Goal: Transaction & Acquisition: Purchase product/service

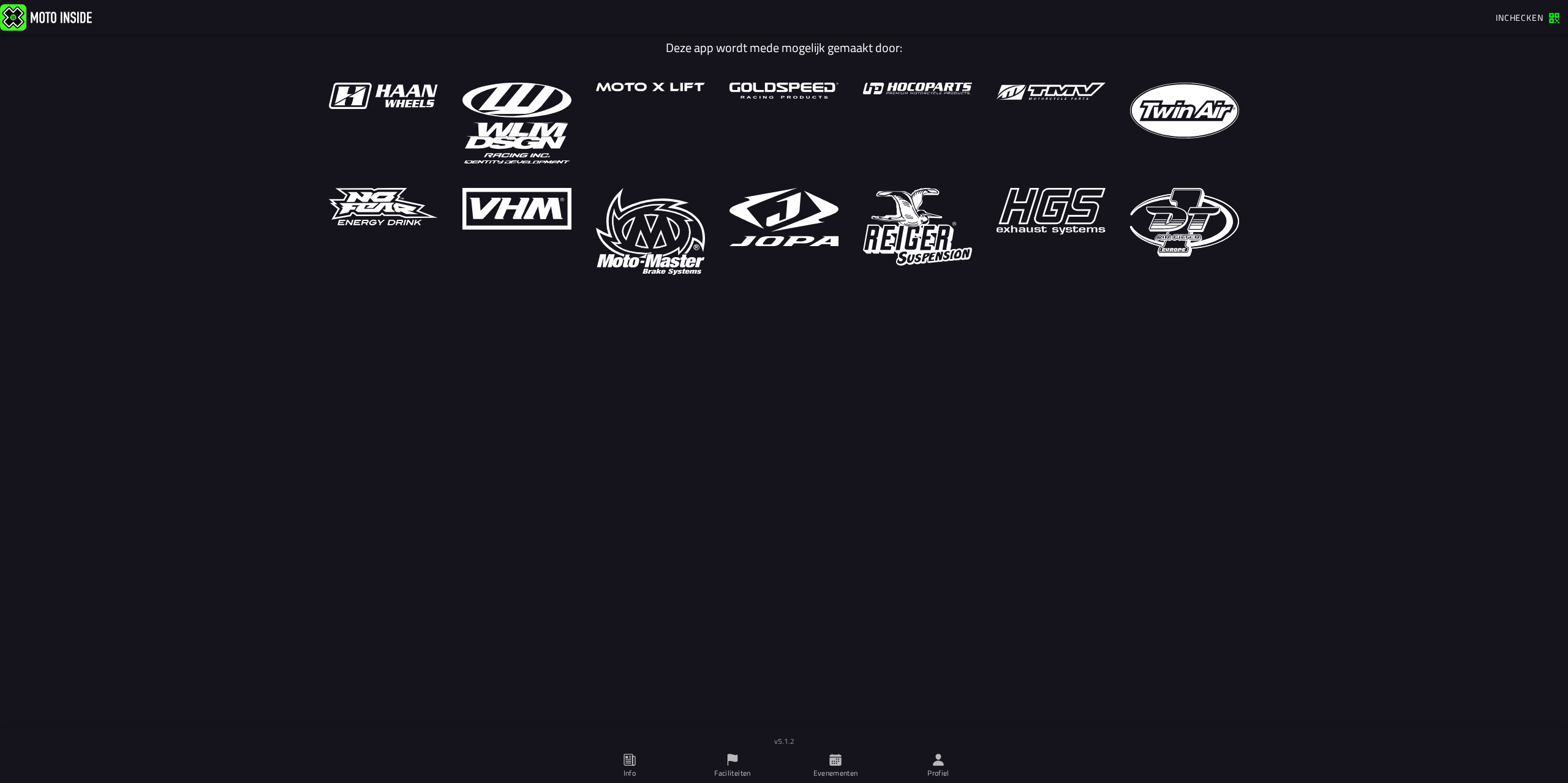
click at [1520, 11] on span "Inchecken" at bounding box center [1519, 17] width 48 height 13
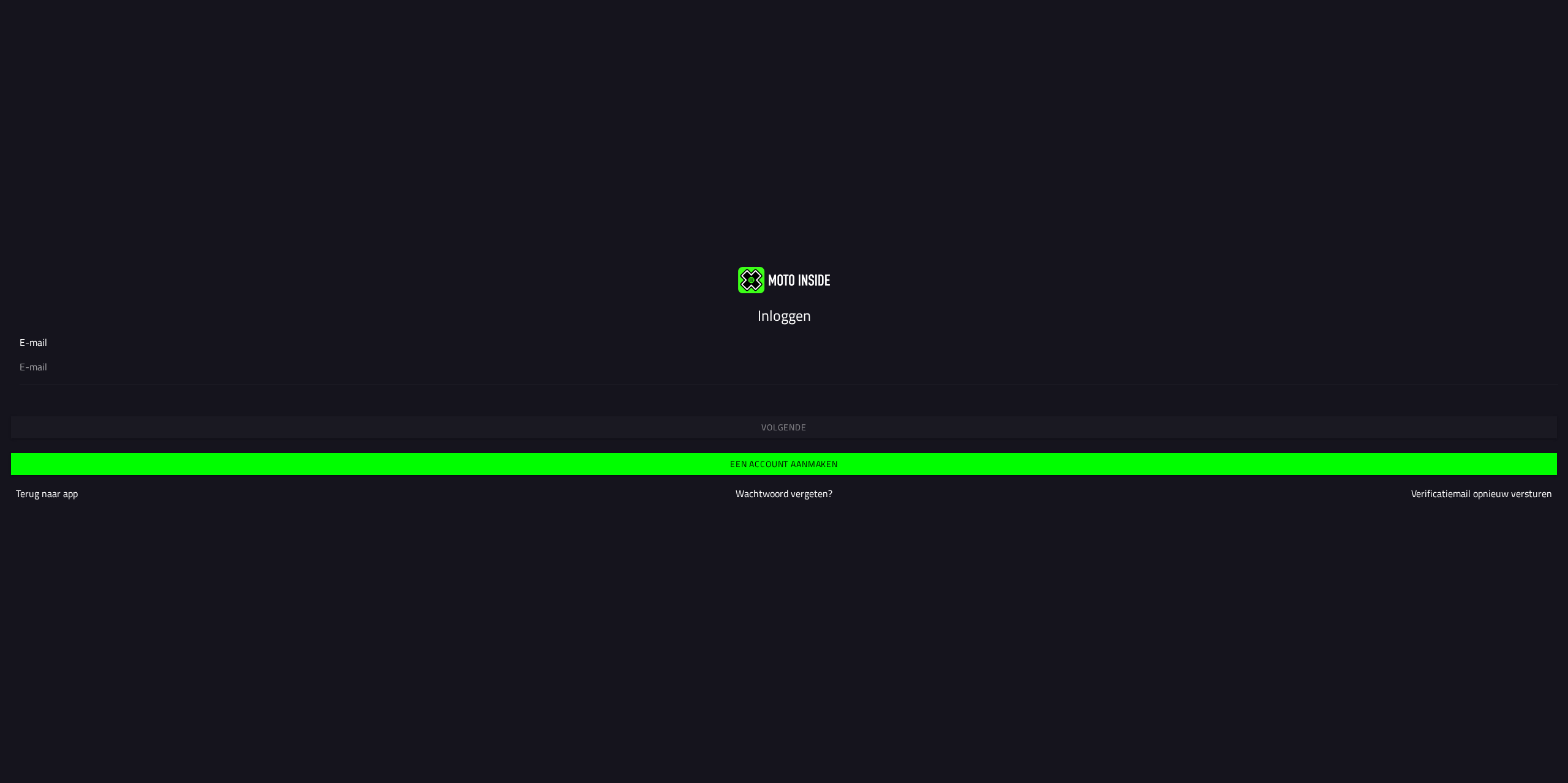
click at [0, 0] on slot "Inloggen" at bounding box center [0, 0] width 0 height 0
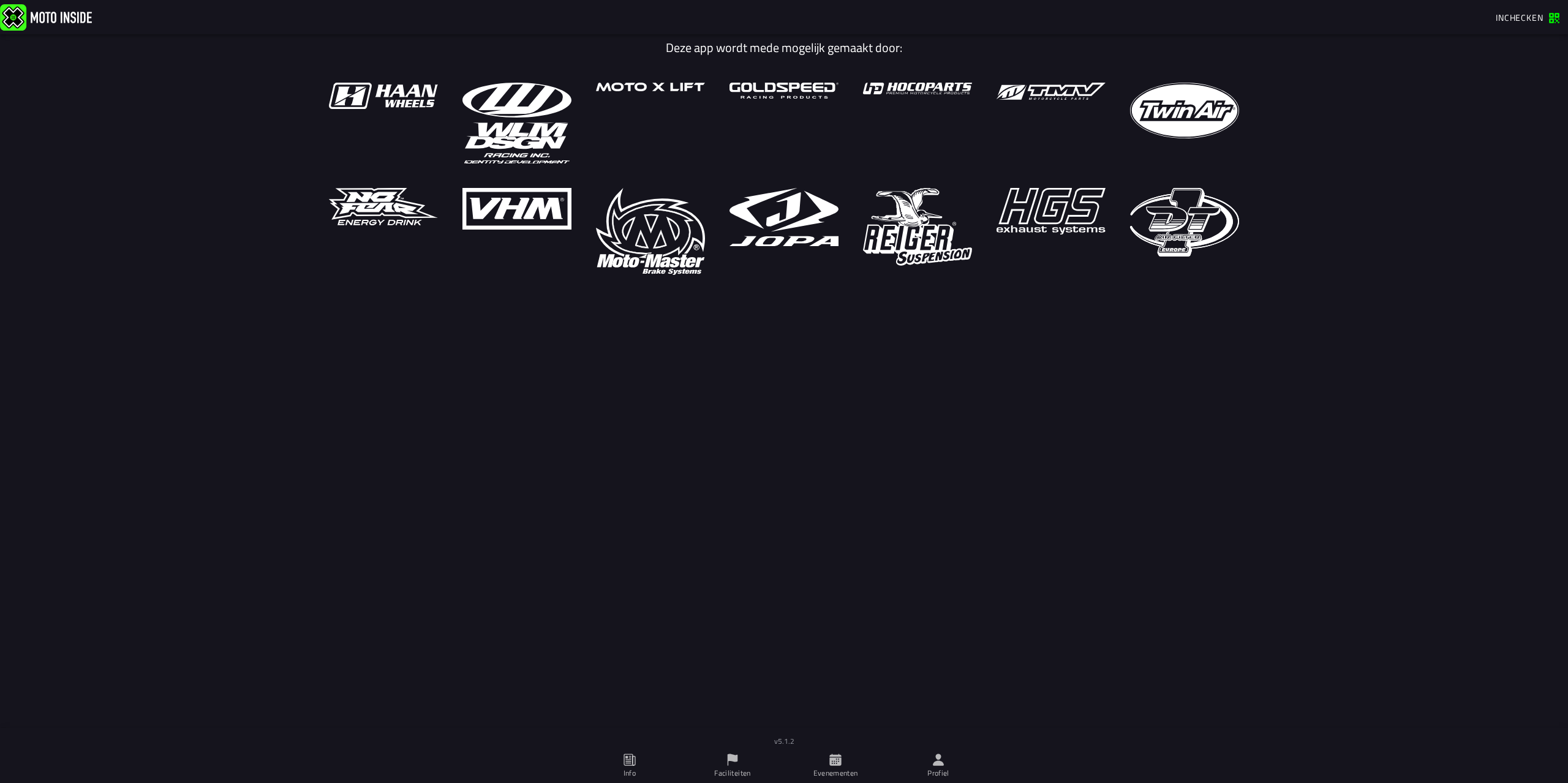
drag, startPoint x: 828, startPoint y: 49, endPoint x: 814, endPoint y: 49, distance: 14.0
click at [822, 49] on h1 "Deze app wordt mede mogelijk gemaakt door:" at bounding box center [784, 48] width 929 height 15
click at [763, 95] on img at bounding box center [783, 90] width 109 height 16
click at [841, 763] on icon at bounding box center [834, 759] width 12 height 12
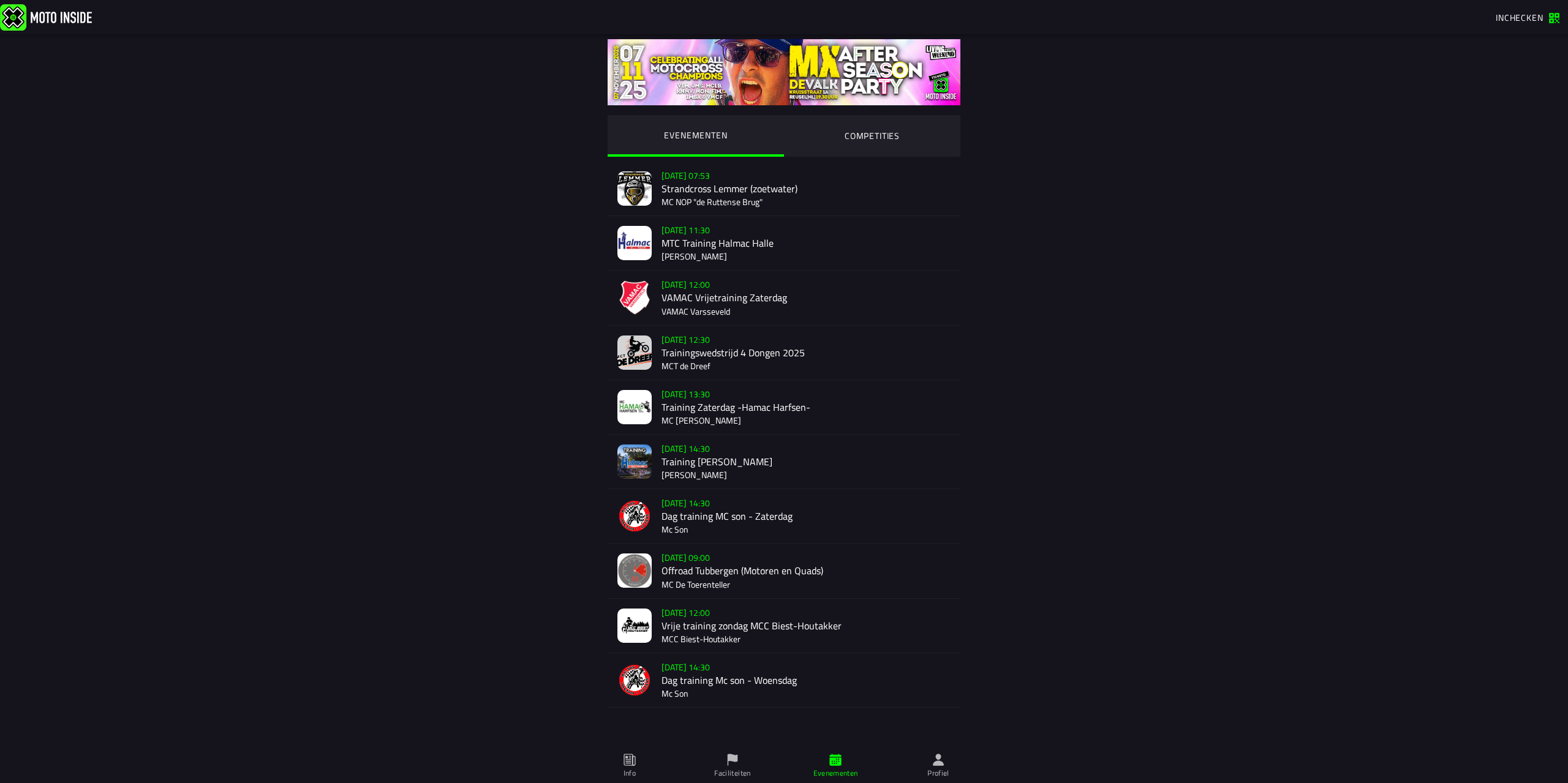
click at [711, 556] on div "Su 19 Oct - 09:00 Offroad Tubbergen (Motoren en Quads) MC De Toerenteller" at bounding box center [806, 571] width 289 height 54
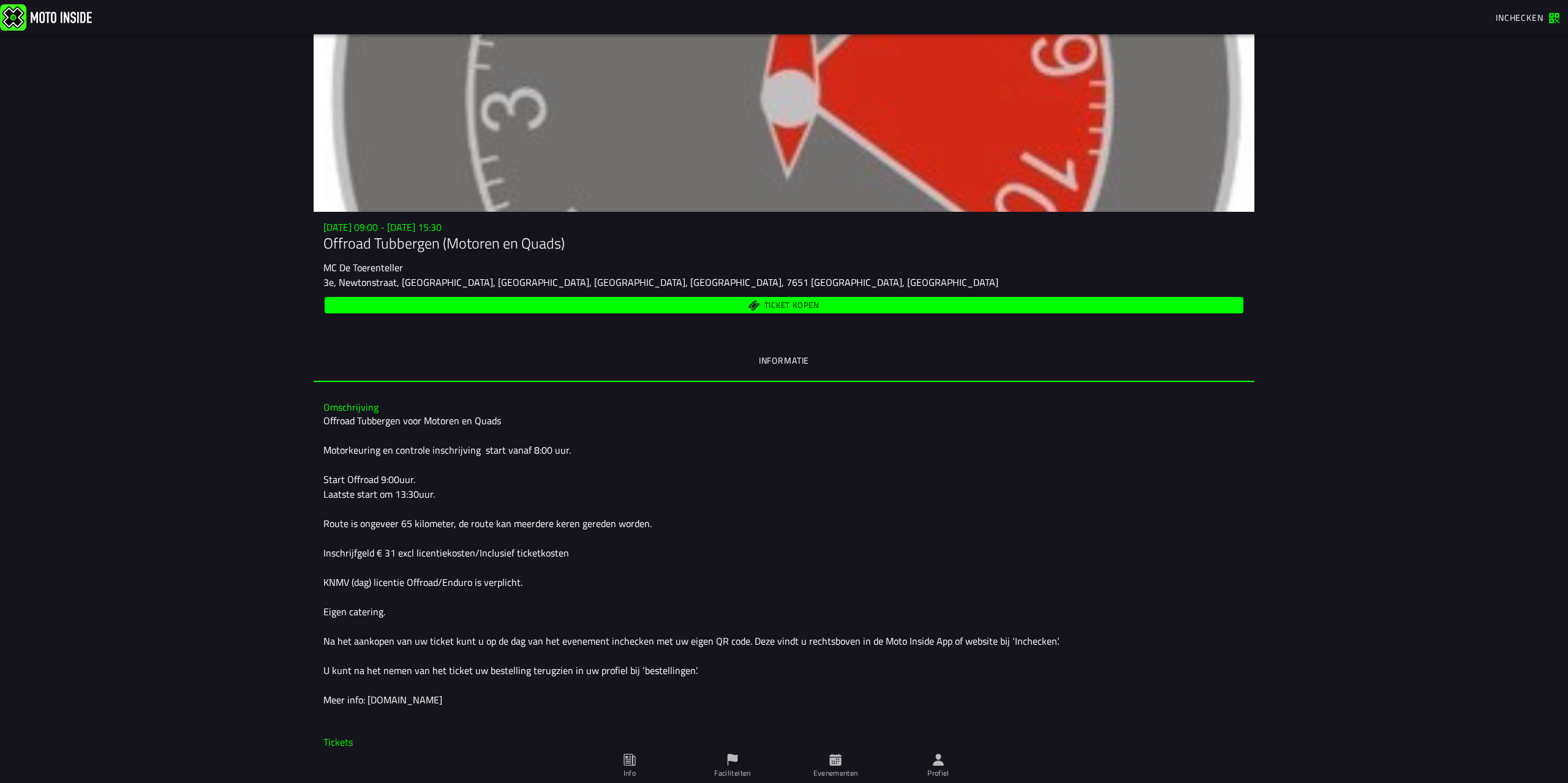
scroll to position [82, 0]
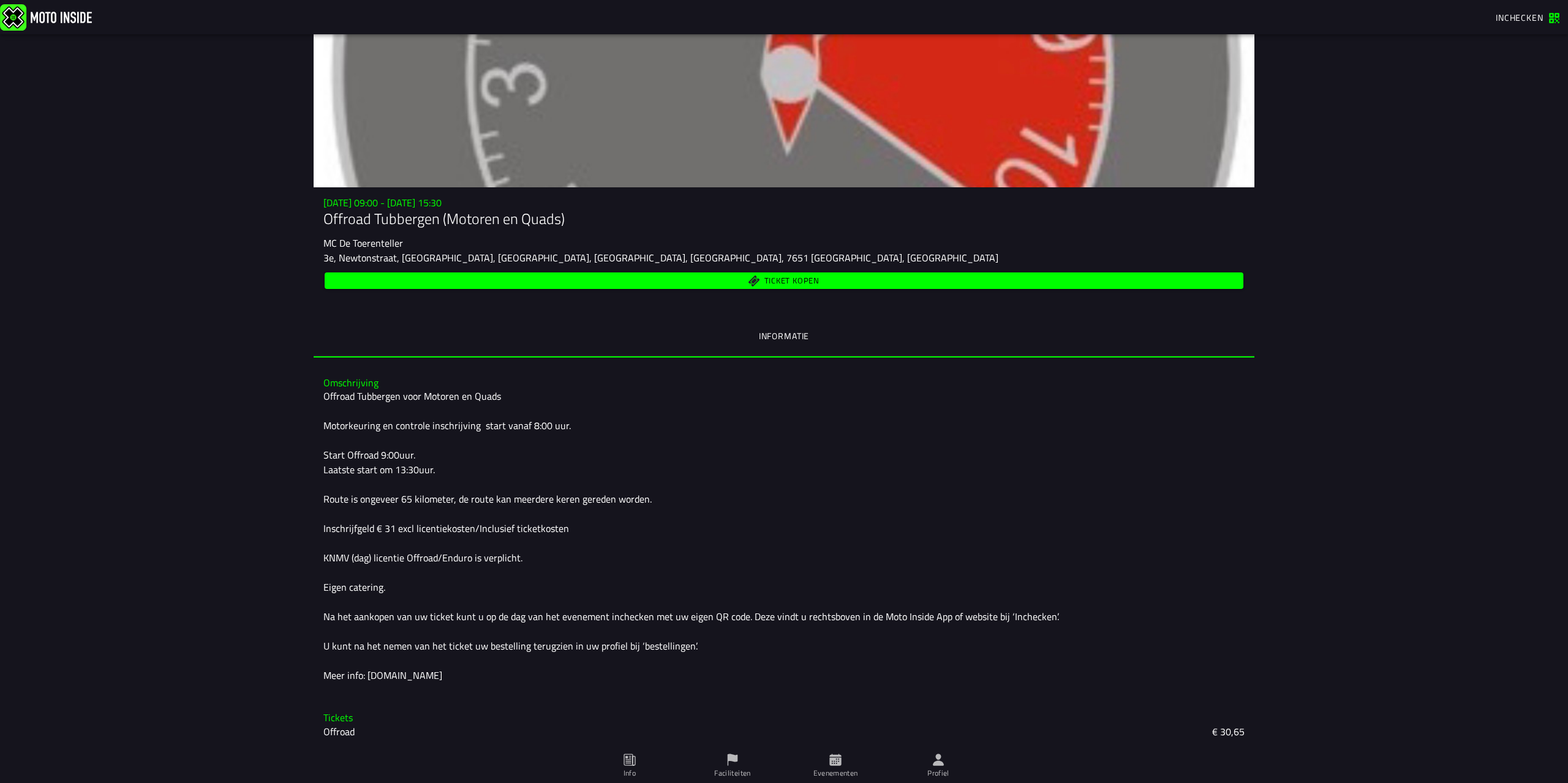
click at [788, 282] on span "Ticket kopen" at bounding box center [792, 280] width 55 height 8
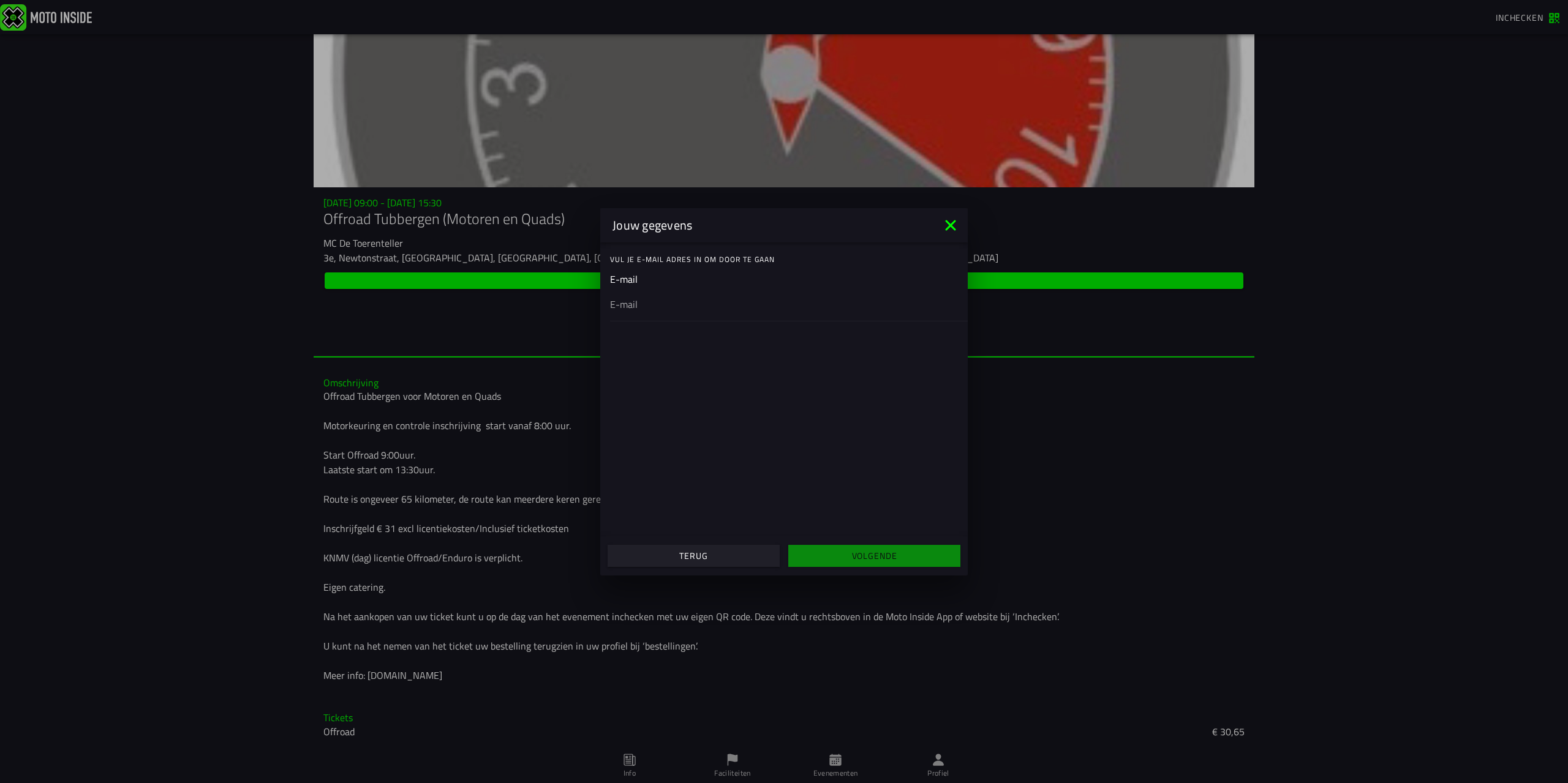
click at [646, 308] on input "email" at bounding box center [784, 304] width 348 height 15
type input "mzdjeroen@hotmail.com"
click at [830, 558] on span "Volgende" at bounding box center [874, 556] width 153 height 8
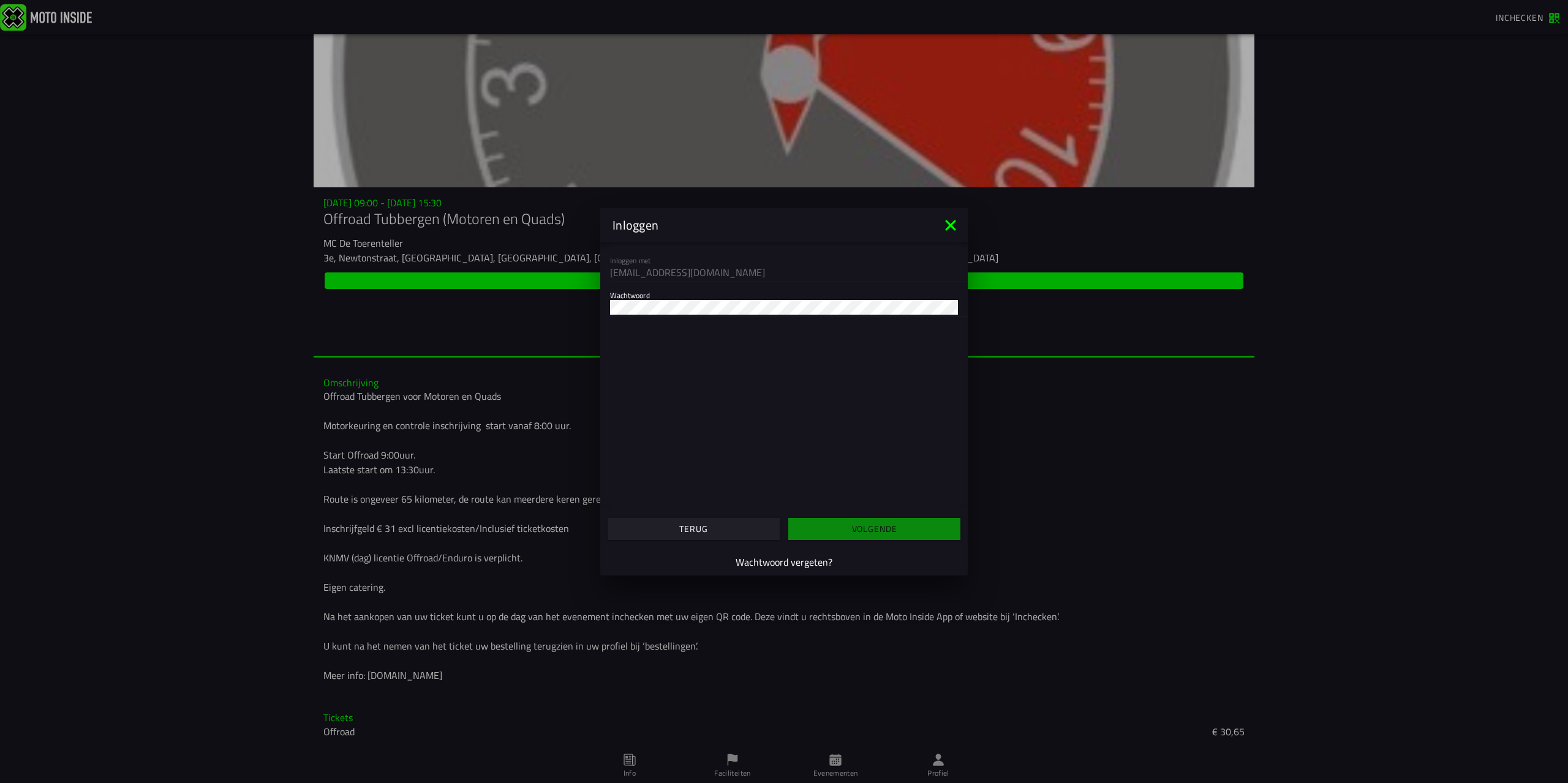
click at [648, 296] on label "Wachtwoord" at bounding box center [784, 299] width 348 height 34
click at [866, 521] on button "Volgende" at bounding box center [875, 529] width 172 height 22
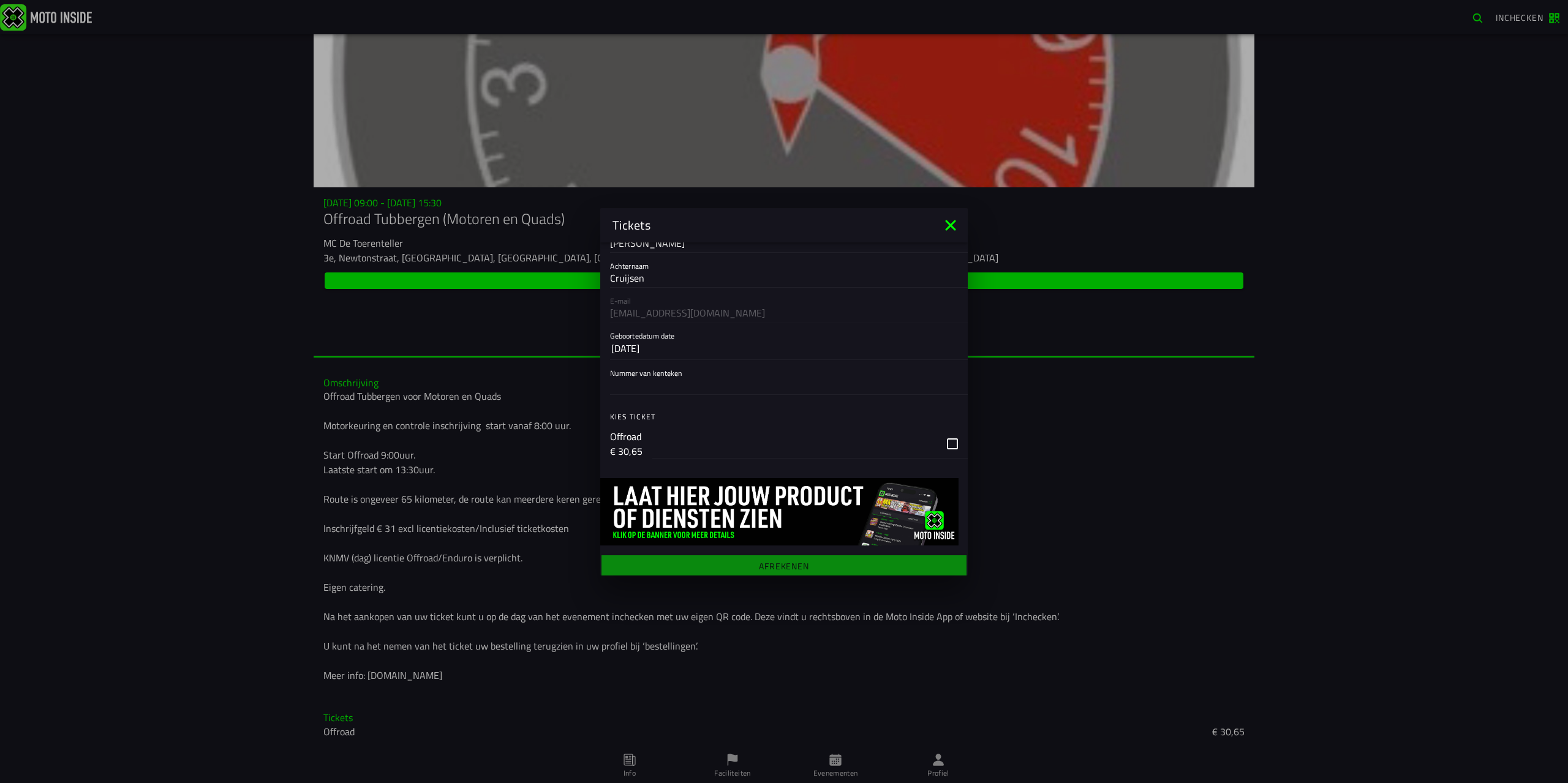
scroll to position [59, 0]
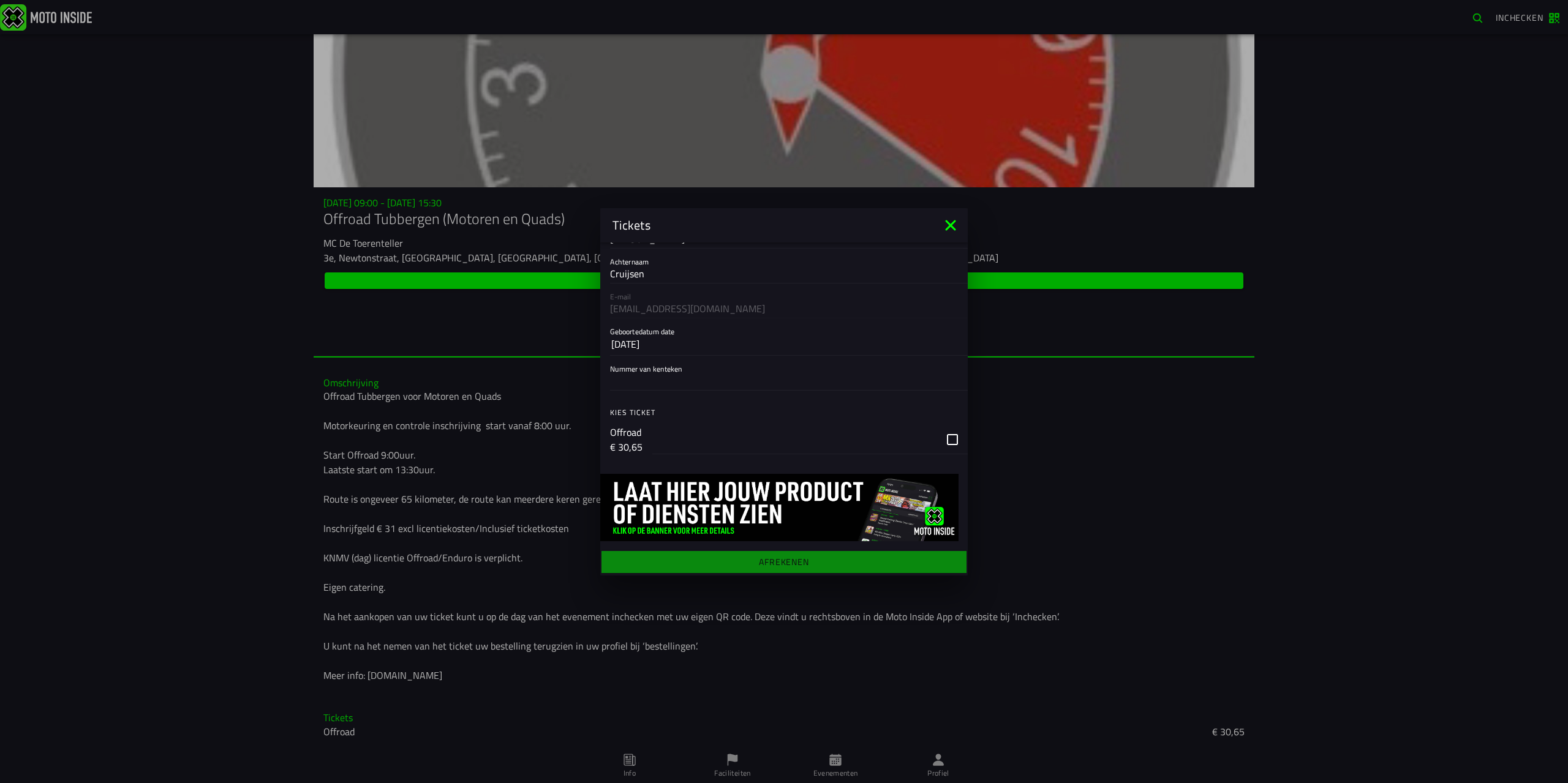
click at [629, 381] on input "Nummer van kenteken" at bounding box center [784, 380] width 348 height 15
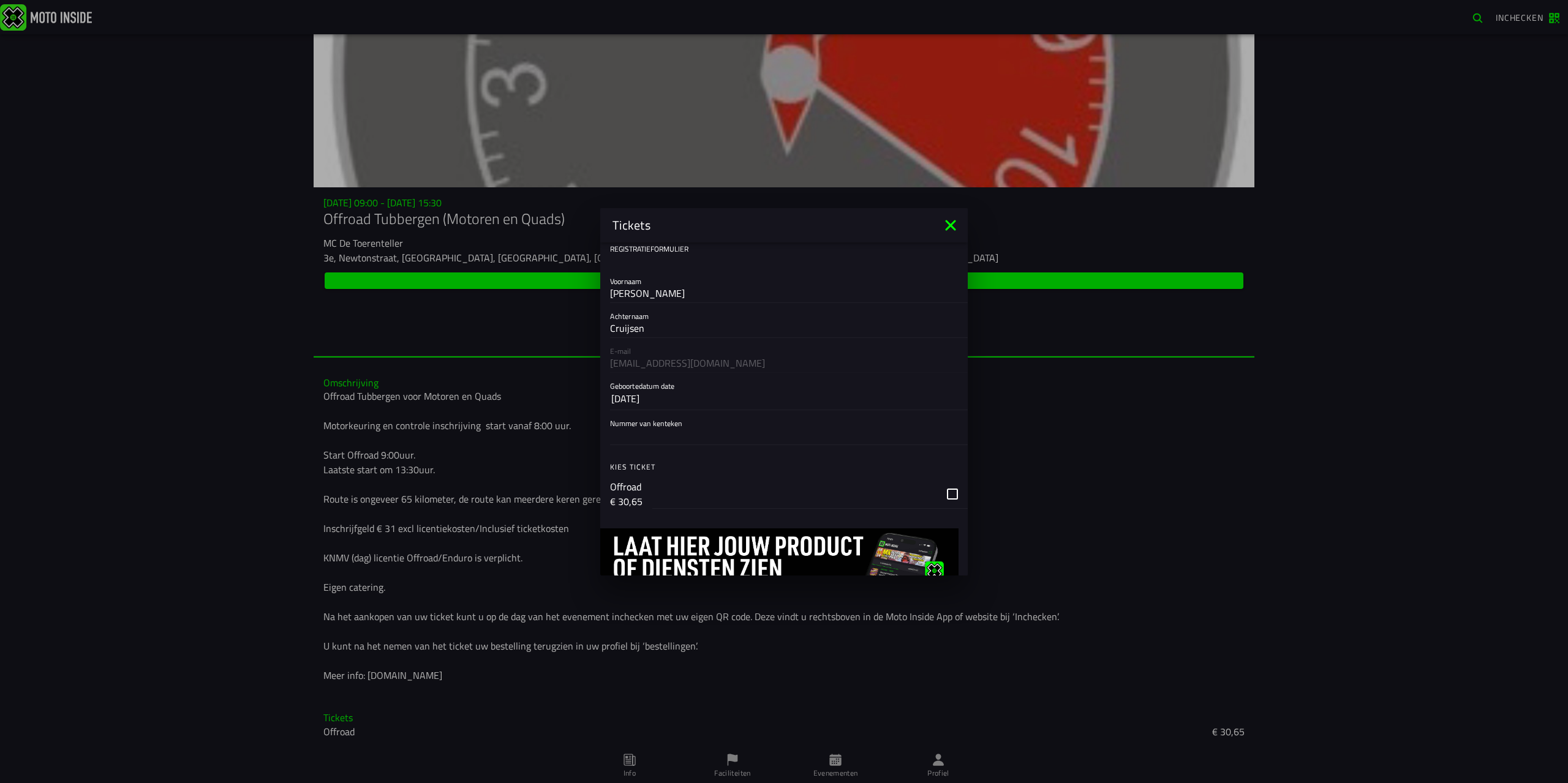
scroll to position [0, 0]
type input "45-mx-gj"
click at [721, 487] on div "button" at bounding box center [794, 497] width 285 height 28
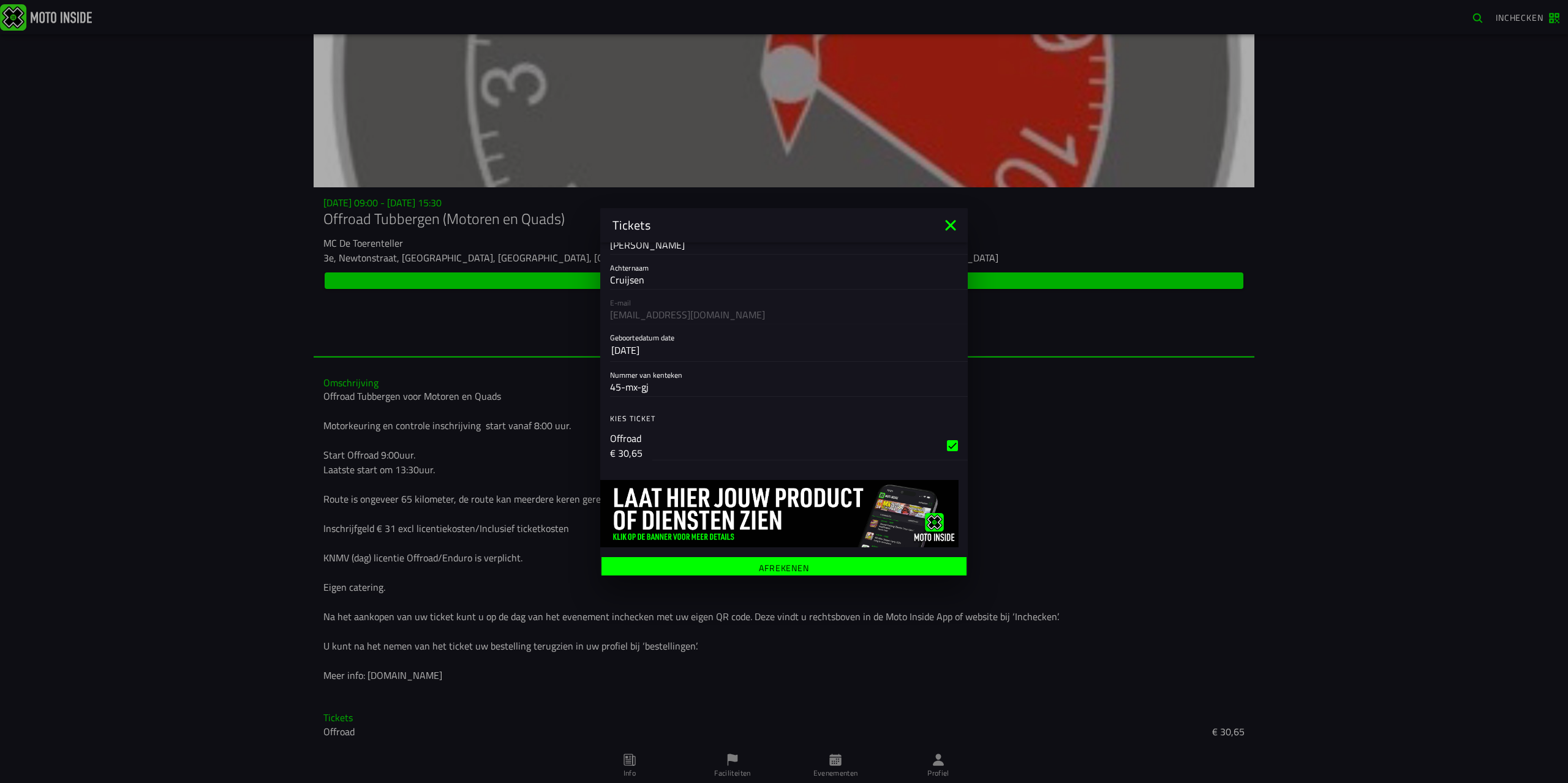
scroll to position [59, 0]
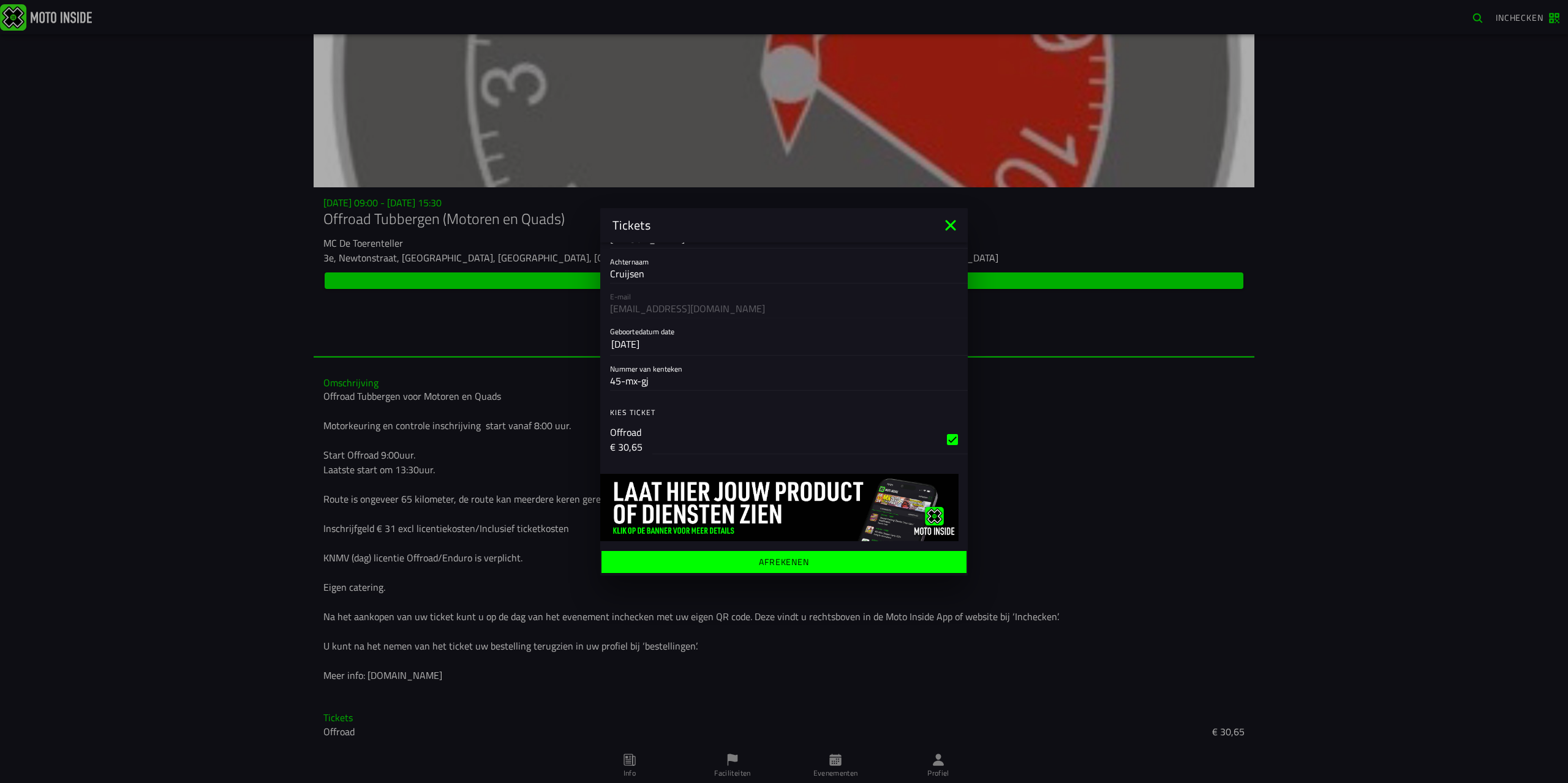
click at [789, 565] on ion-label "Afrekenen" at bounding box center [784, 561] width 50 height 8
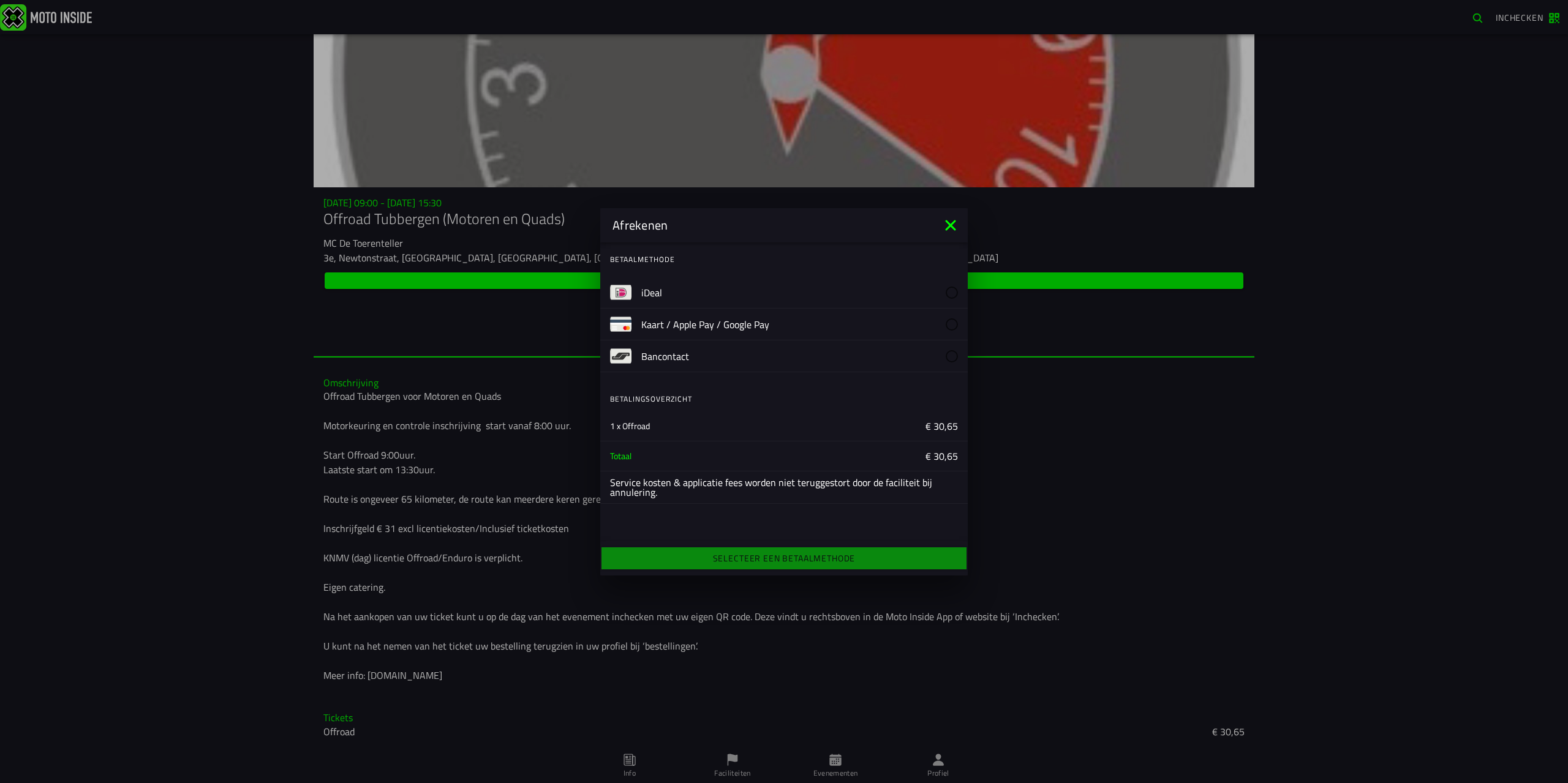
click at [0, 0] on slot "iDeal" at bounding box center [0, 0] width 0 height 0
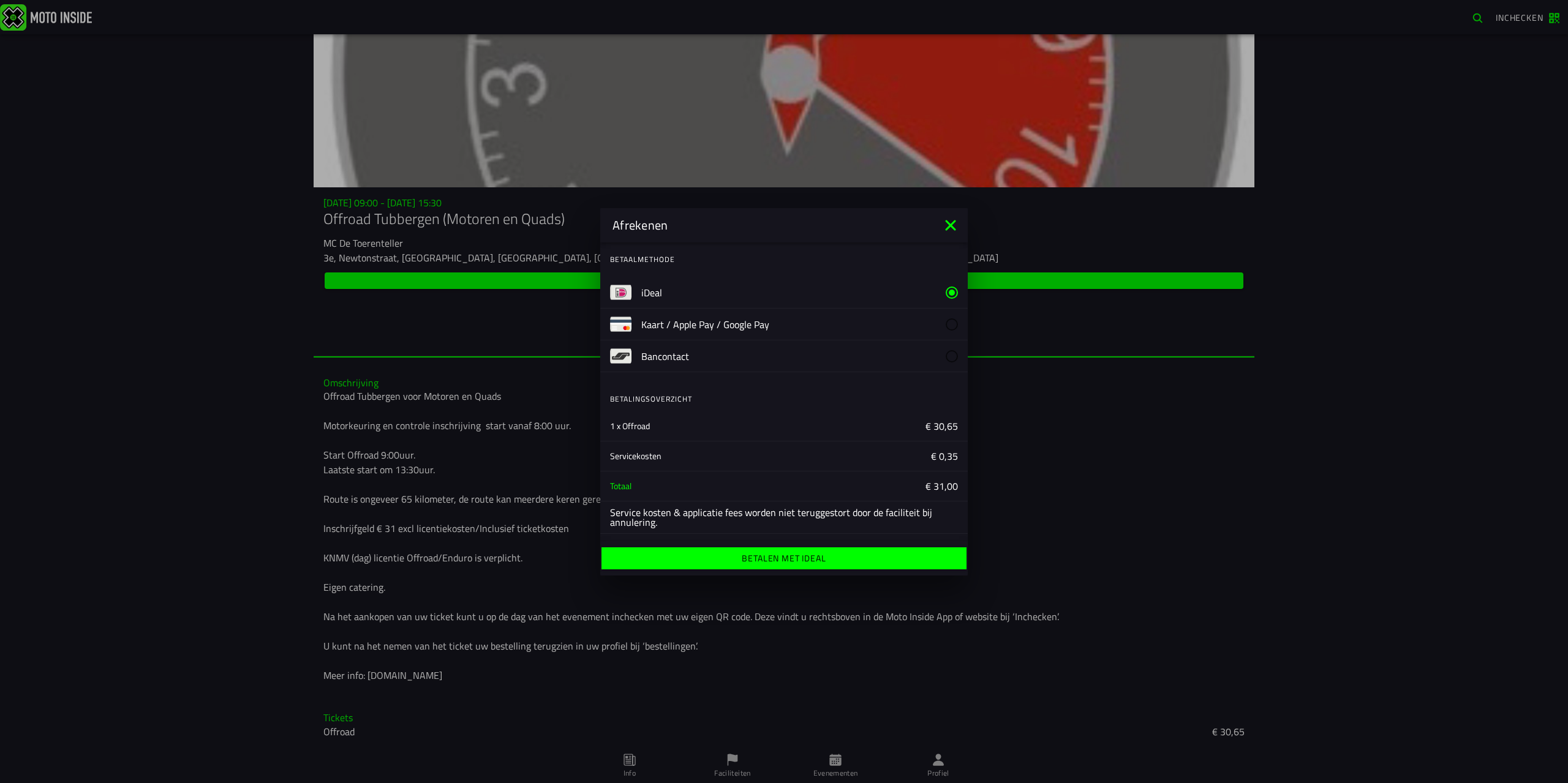
click at [746, 563] on ion-label "Betalen met iDeal" at bounding box center [784, 558] width 84 height 8
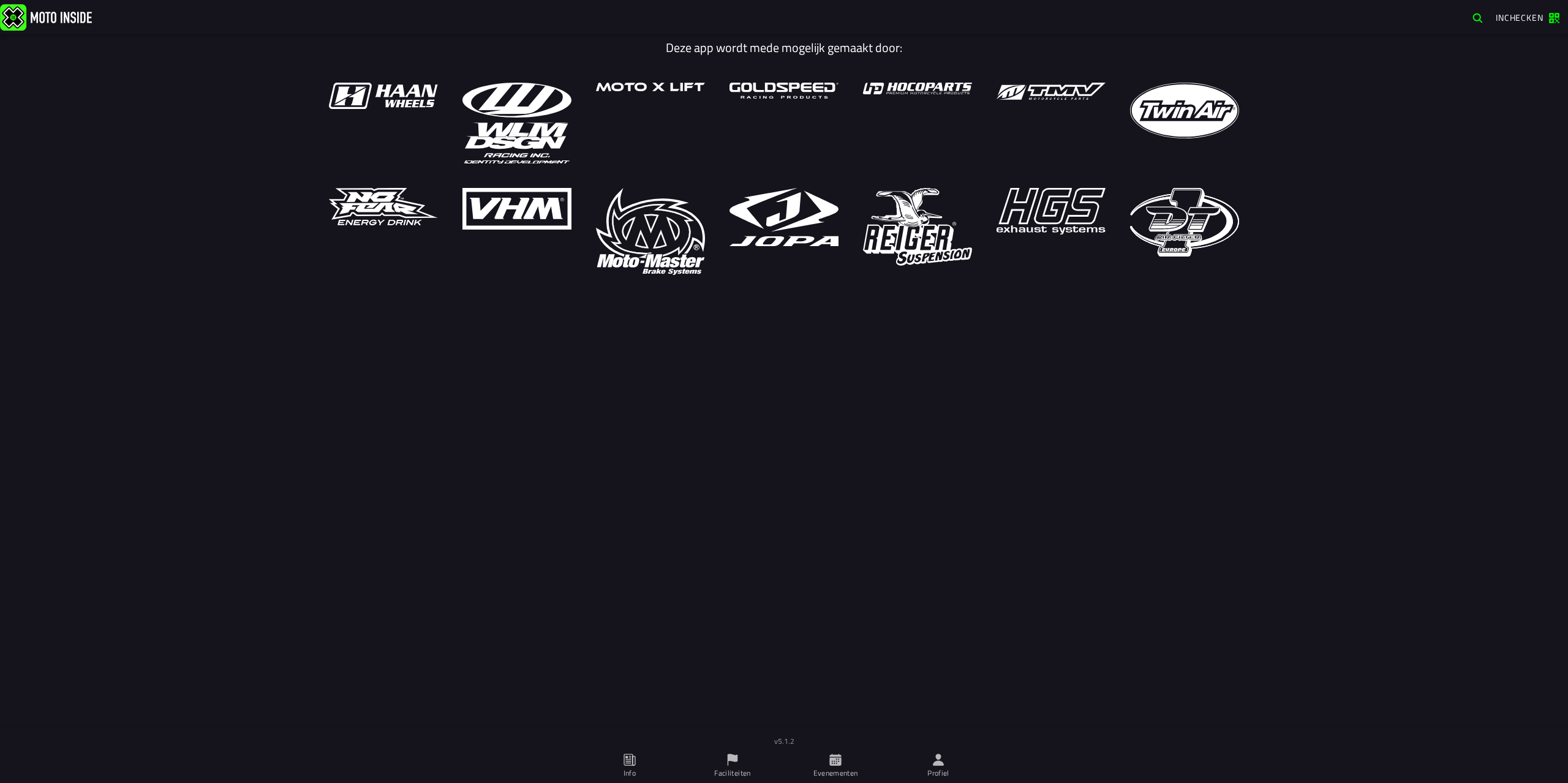
click at [829, 768] on ion-label "Evenementen" at bounding box center [835, 774] width 45 height 11
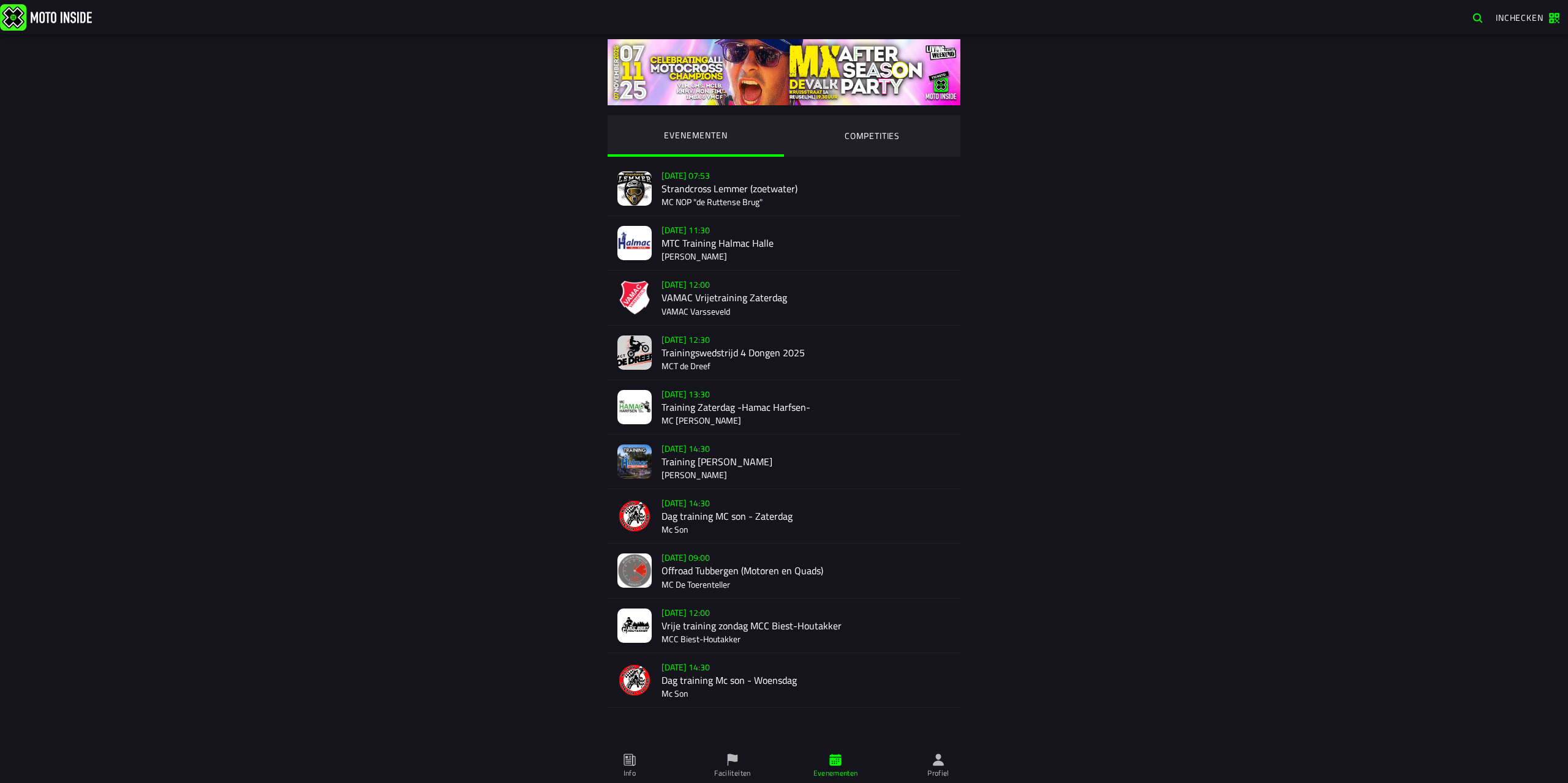
click at [703, 558] on div "Su 19 Oct - 09:00 Offroad Tubbergen (Motoren en Quads) MC De Toerenteller" at bounding box center [806, 571] width 289 height 54
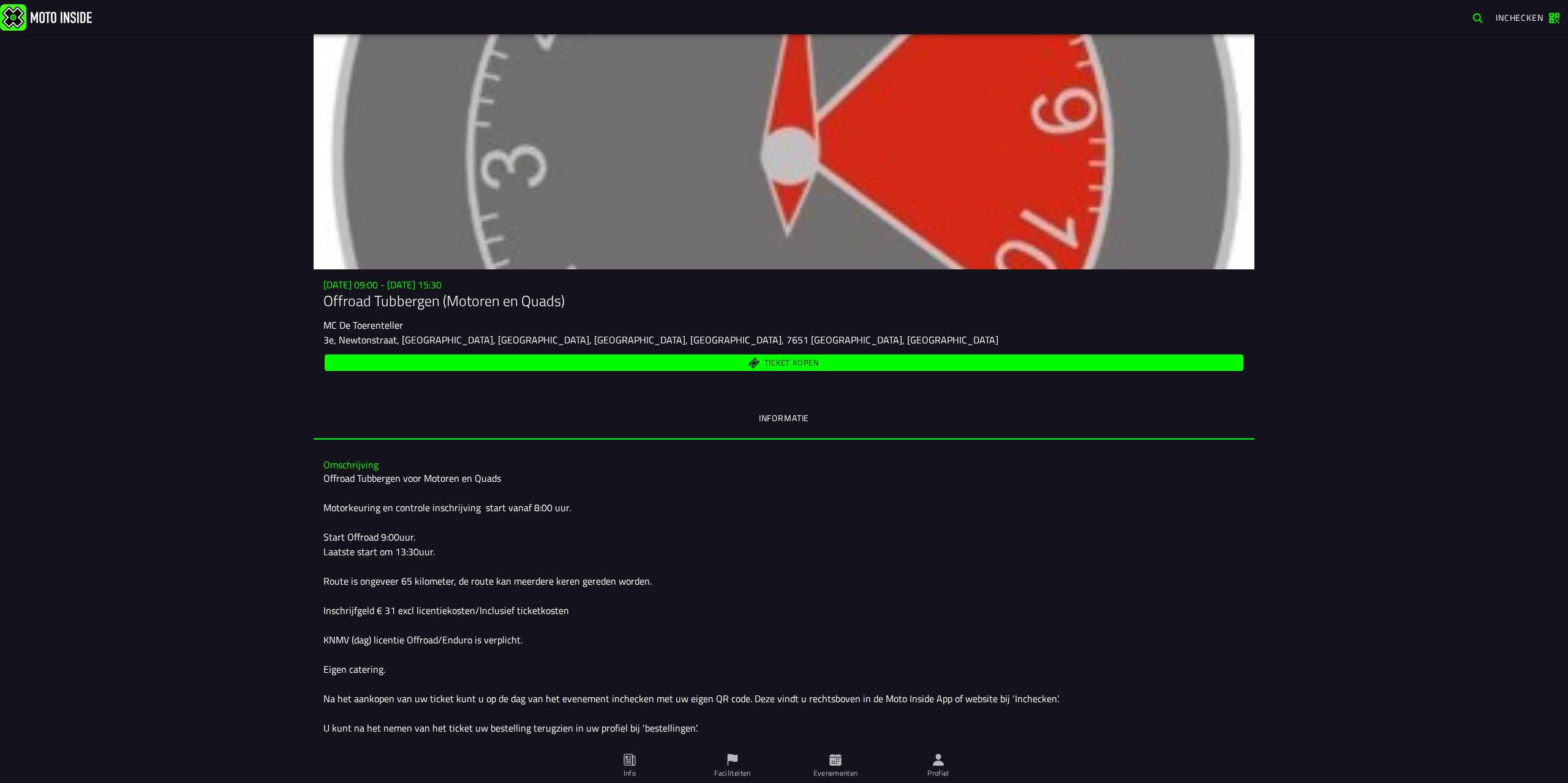
click at [768, 361] on span "Ticket kopen" at bounding box center [792, 363] width 55 height 8
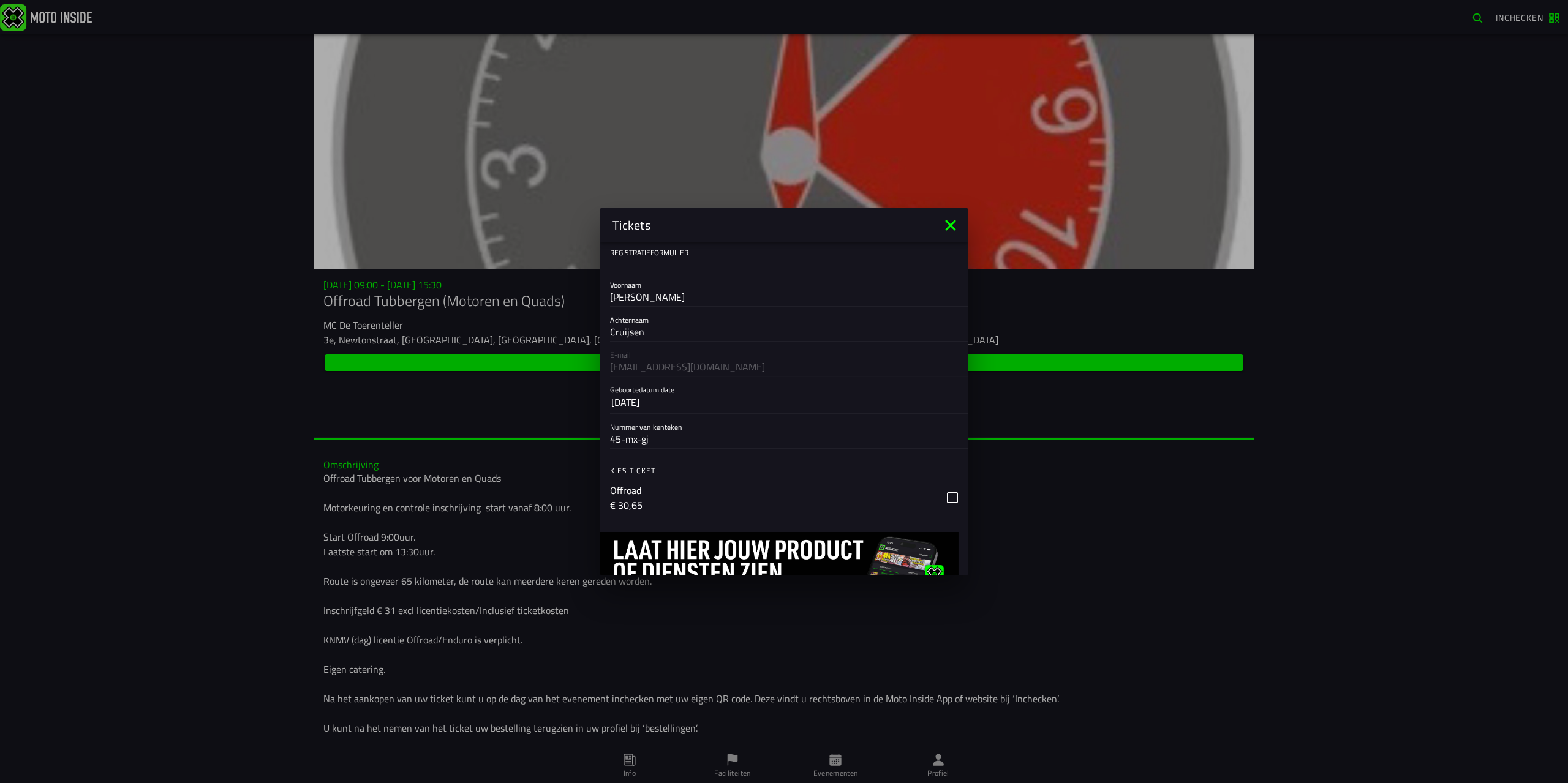
click at [0, 0] on slot "26 sep 1995" at bounding box center [0, 0] width 0 height 0
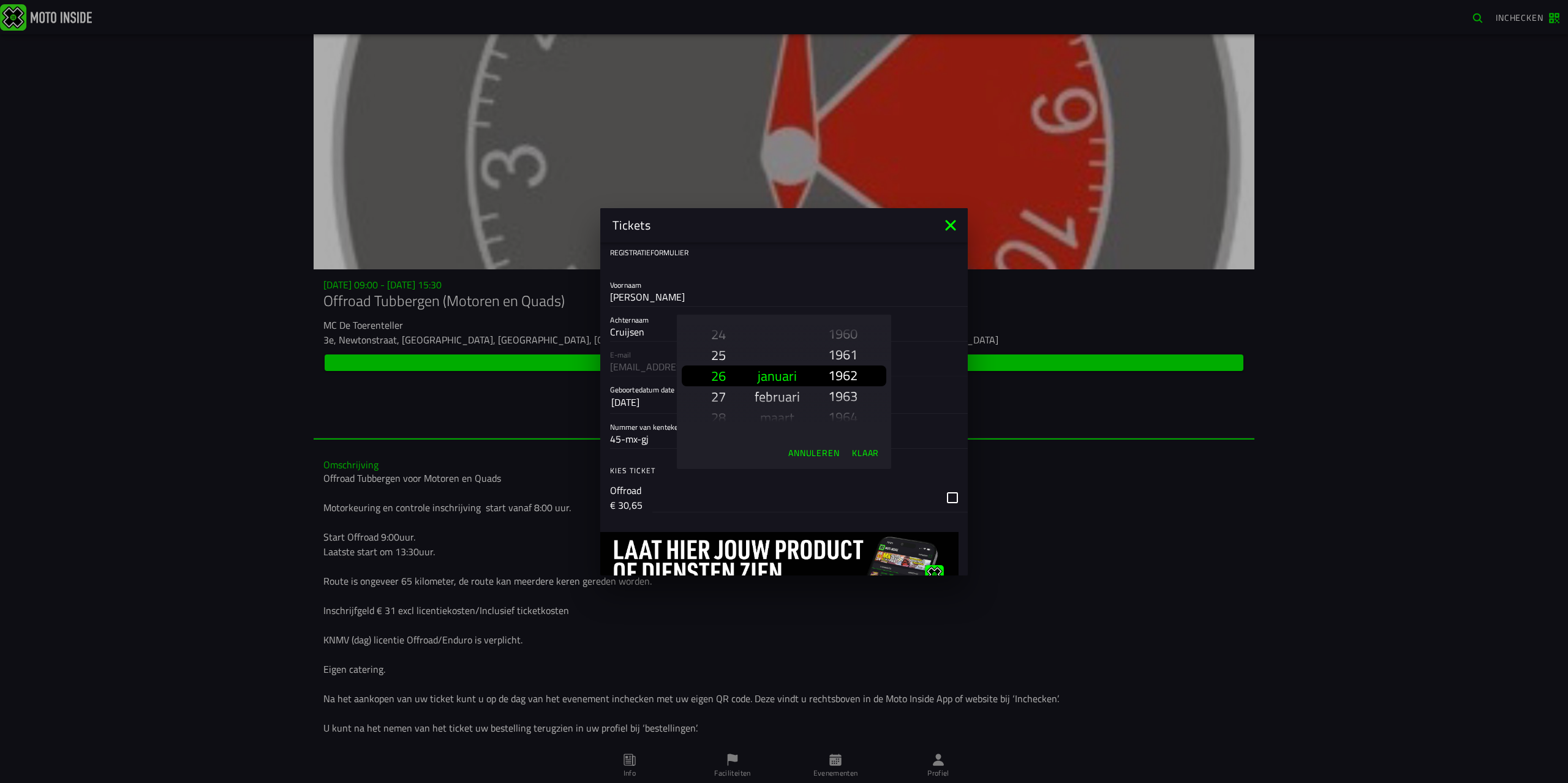
scroll to position [782, 0]
click at [0, 0] on slot "1963" at bounding box center [0, 0] width 0 height 0
click at [0, 0] on slot "juli" at bounding box center [0, 0] width 0 height 0
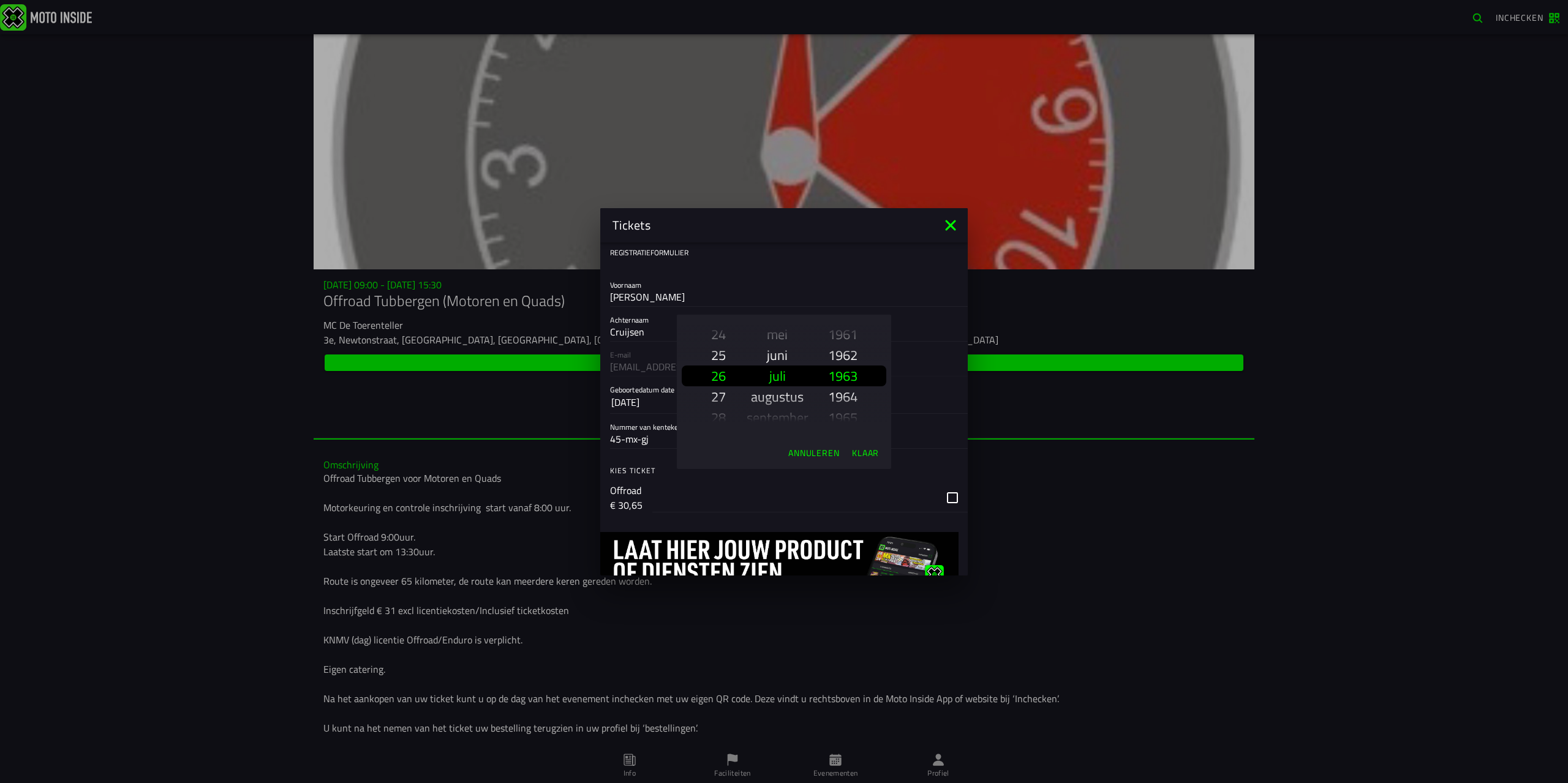
click at [0, 0] on slot "24" at bounding box center [0, 0] width 0 height 0
click at [0, 0] on slot "Klaar" at bounding box center [0, 0] width 0 height 0
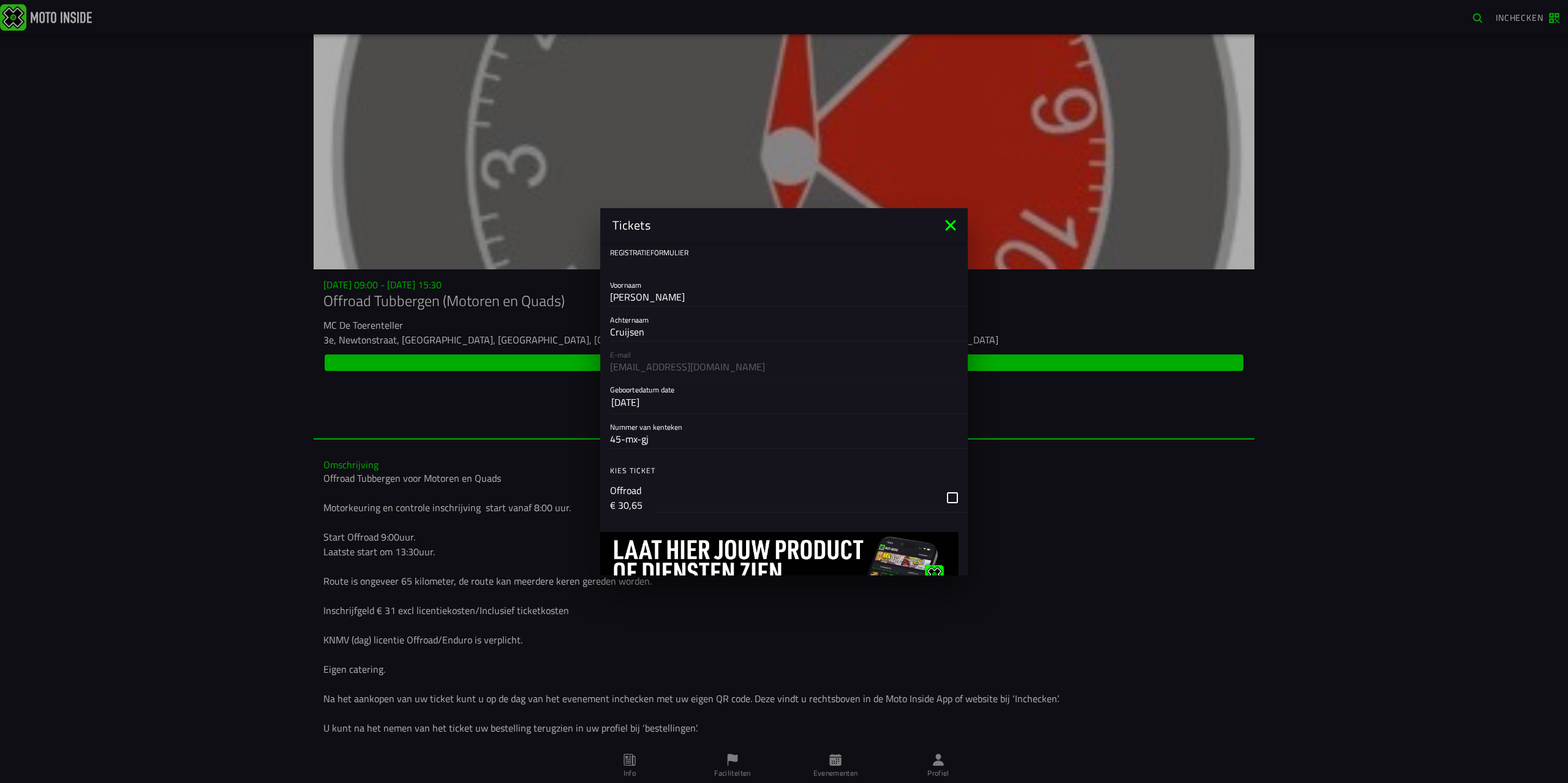
click at [617, 297] on input "Jeroen" at bounding box center [784, 297] width 348 height 15
click at [626, 298] on input "Jeroen" at bounding box center [784, 297] width 348 height 15
type input "Paul"
click at [702, 465] on ion-label "Kies ticket" at bounding box center [789, 471] width 358 height 11
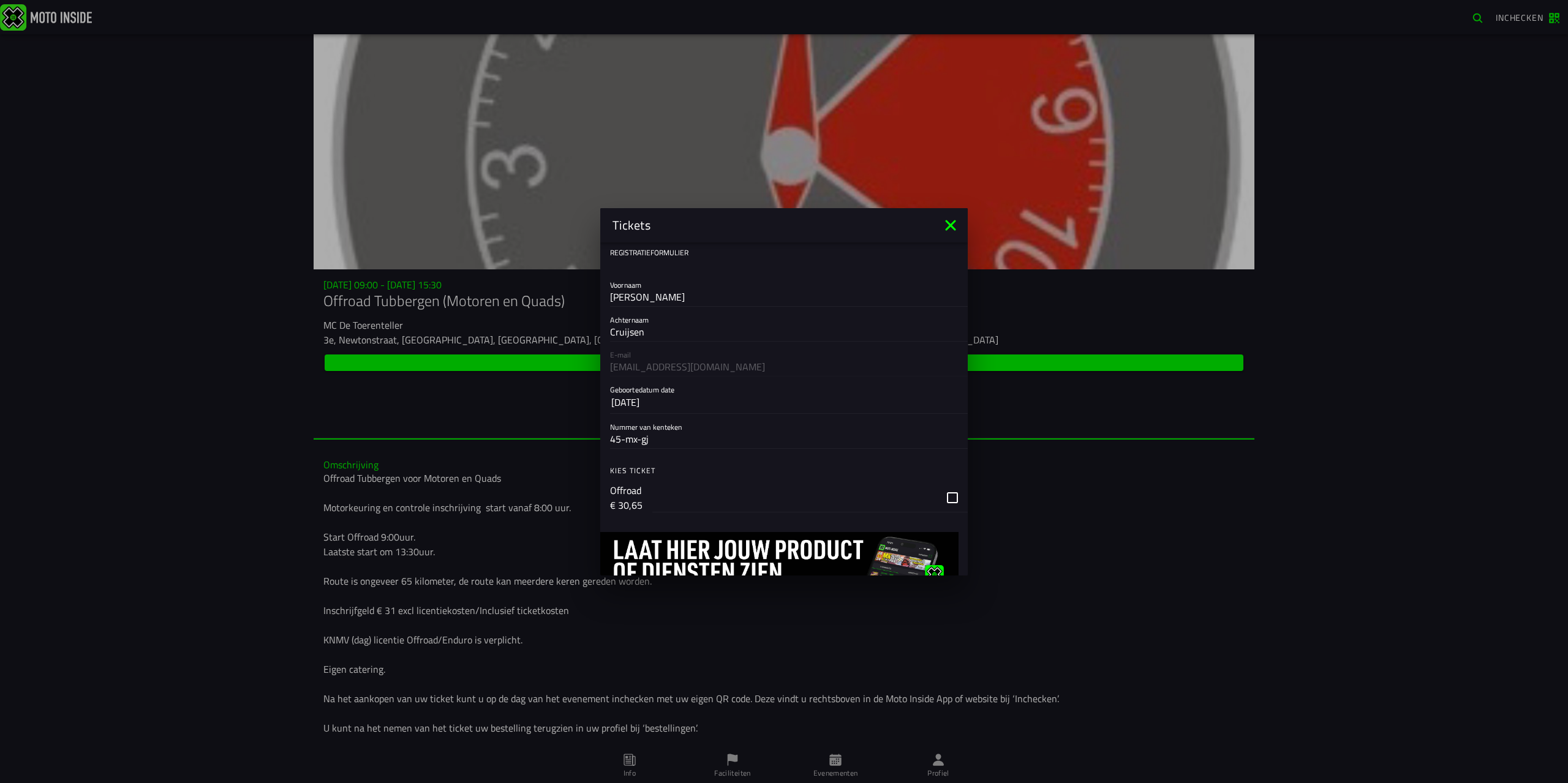
click at [657, 440] on input "45-mx-gj" at bounding box center [784, 439] width 348 height 15
click at [620, 440] on input "45-mx-gj" at bounding box center [784, 439] width 348 height 15
type input "46-mx-gj"
click at [943, 495] on div "button" at bounding box center [810, 498] width 315 height 29
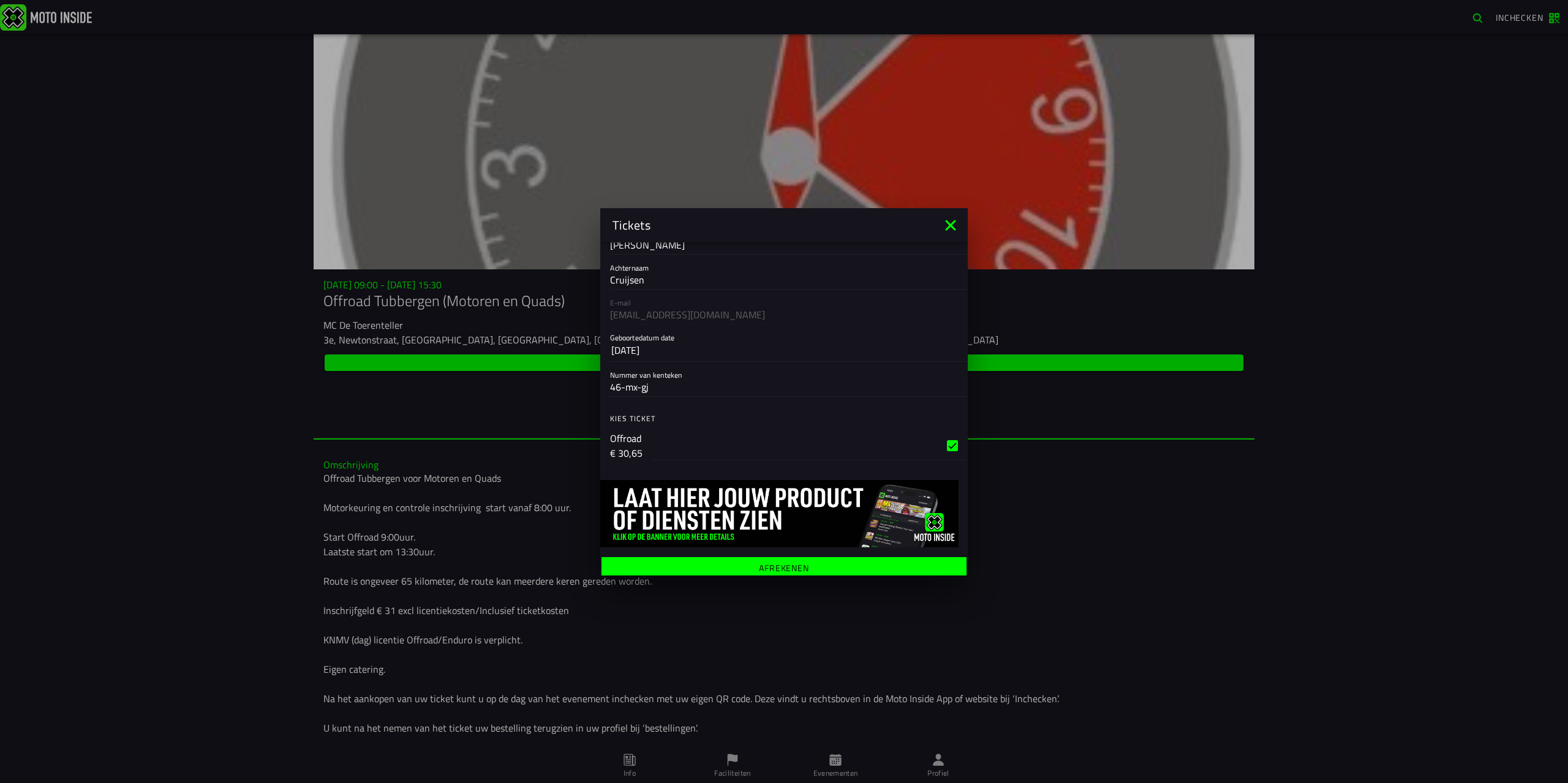
scroll to position [59, 0]
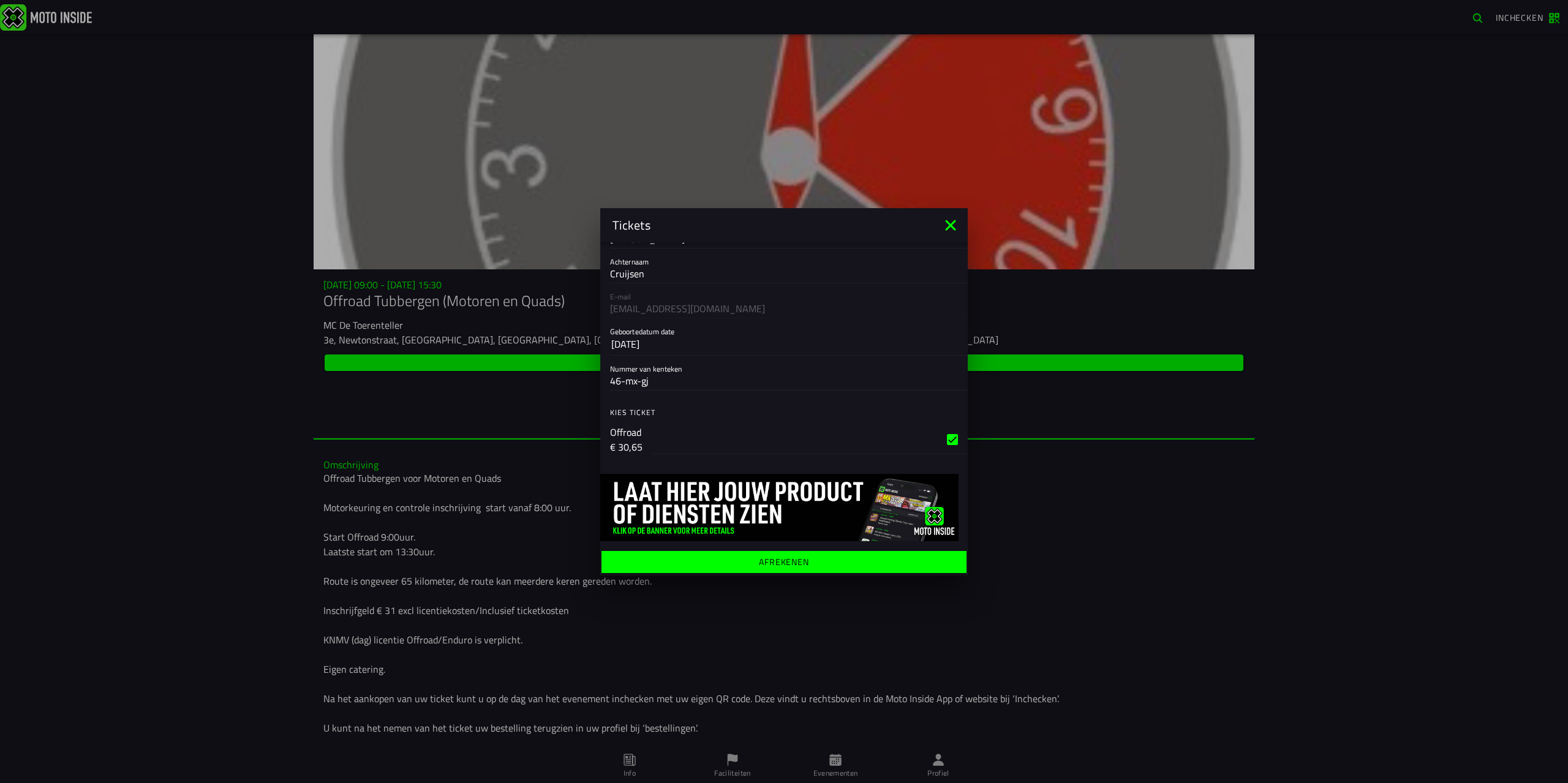
click at [790, 566] on ion-label "Afrekenen" at bounding box center [784, 561] width 50 height 8
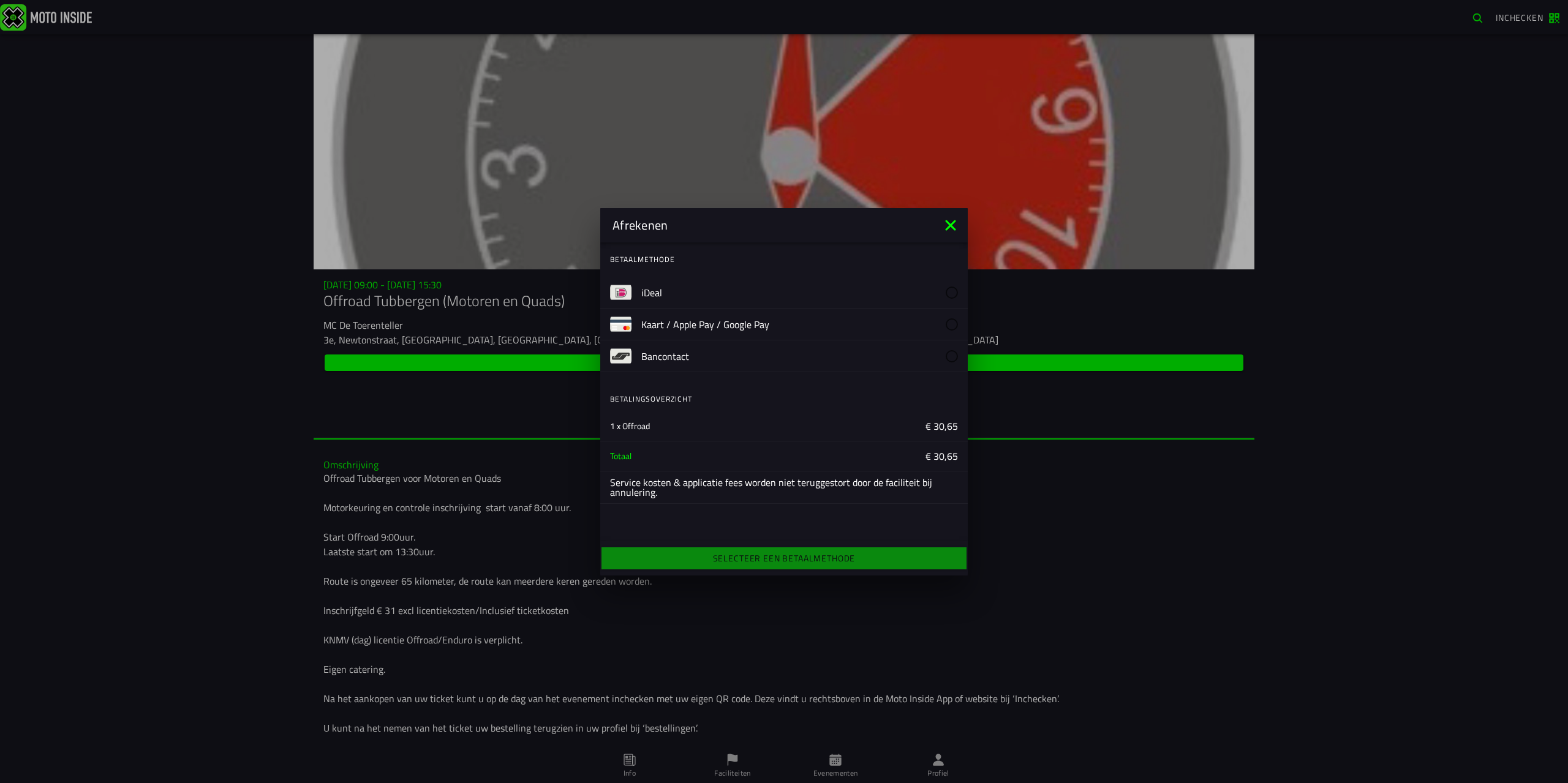
click at [0, 0] on slot "iDeal" at bounding box center [0, 0] width 0 height 0
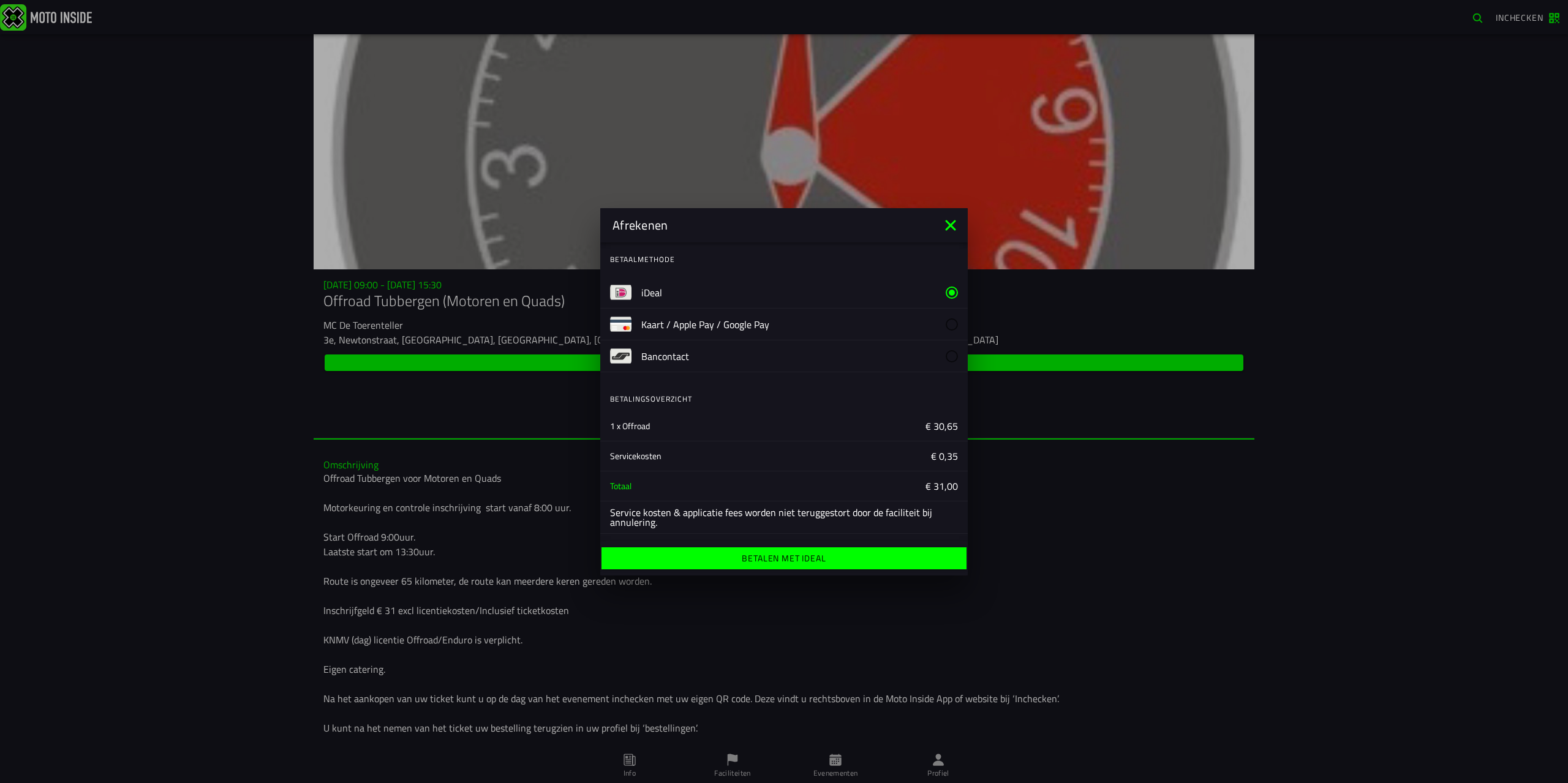
click at [796, 561] on ion-label "Betalen met iDeal" at bounding box center [784, 558] width 84 height 8
